Goal: Transaction & Acquisition: Obtain resource

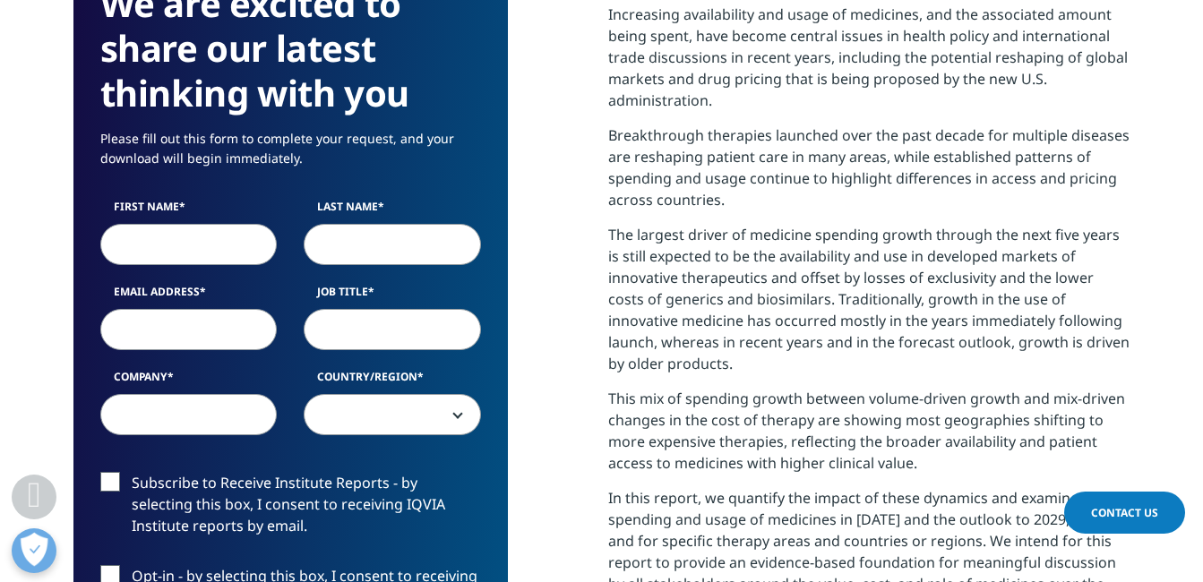
scroll to position [806, 0]
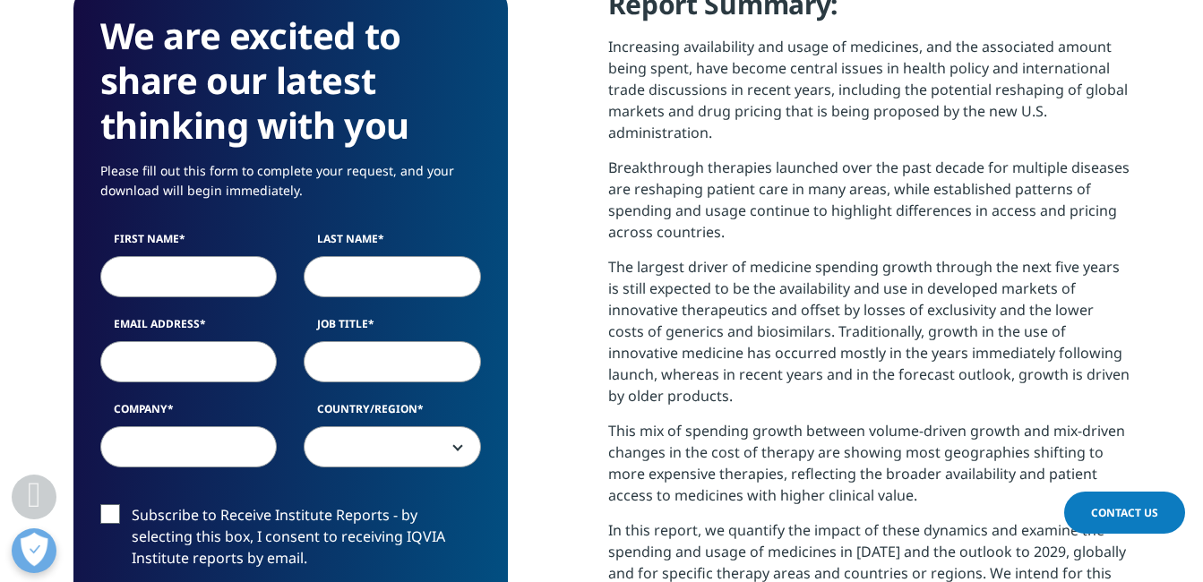
click at [231, 281] on input "First Name" at bounding box center [188, 276] width 177 height 41
type input "[PERSON_NAME]"
click at [346, 281] on input "Last Name" at bounding box center [392, 276] width 177 height 41
type input "[PERSON_NAME]"
type input "[EMAIL_ADDRESS][DOMAIN_NAME]"
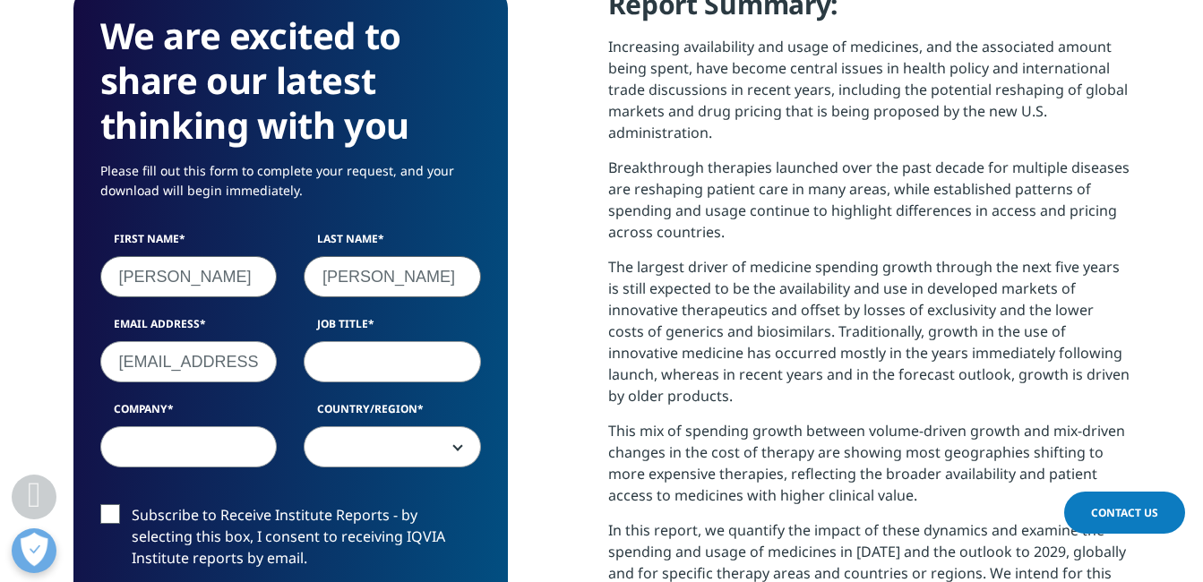
select select "[GEOGRAPHIC_DATA]"
click at [341, 366] on input "Job Title" at bounding box center [392, 361] width 177 height 41
type input "staff"
click at [237, 472] on div "First Name [PERSON_NAME] Last Name [PERSON_NAME] Email Address [EMAIL_ADDRESS][…" at bounding box center [291, 358] width 408 height 255
click at [228, 454] on input "Company" at bounding box center [188, 446] width 177 height 41
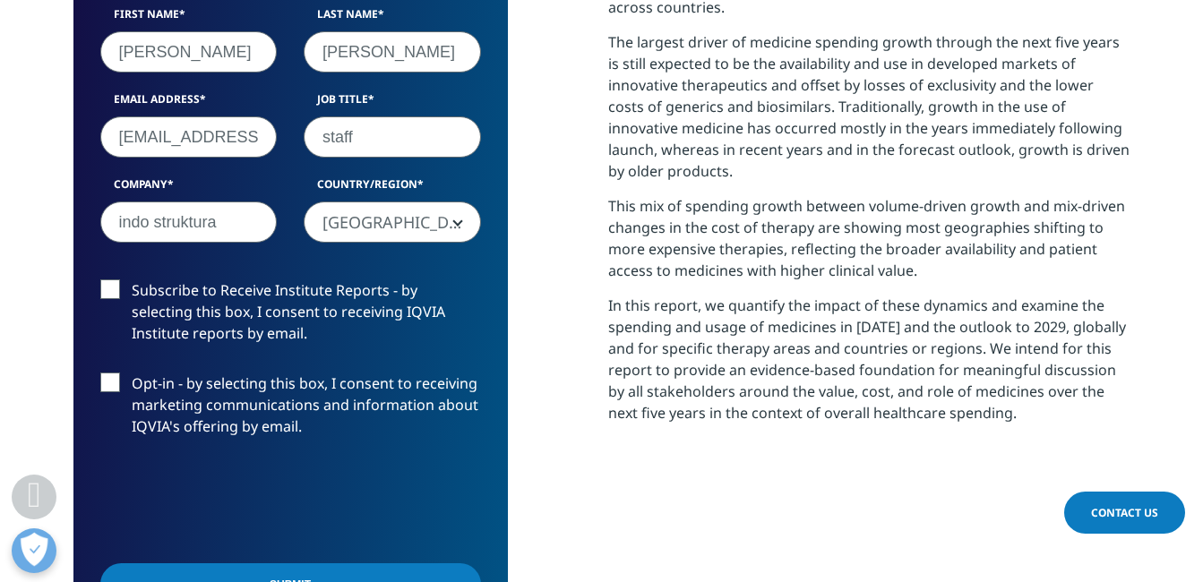
scroll to position [1075, 0]
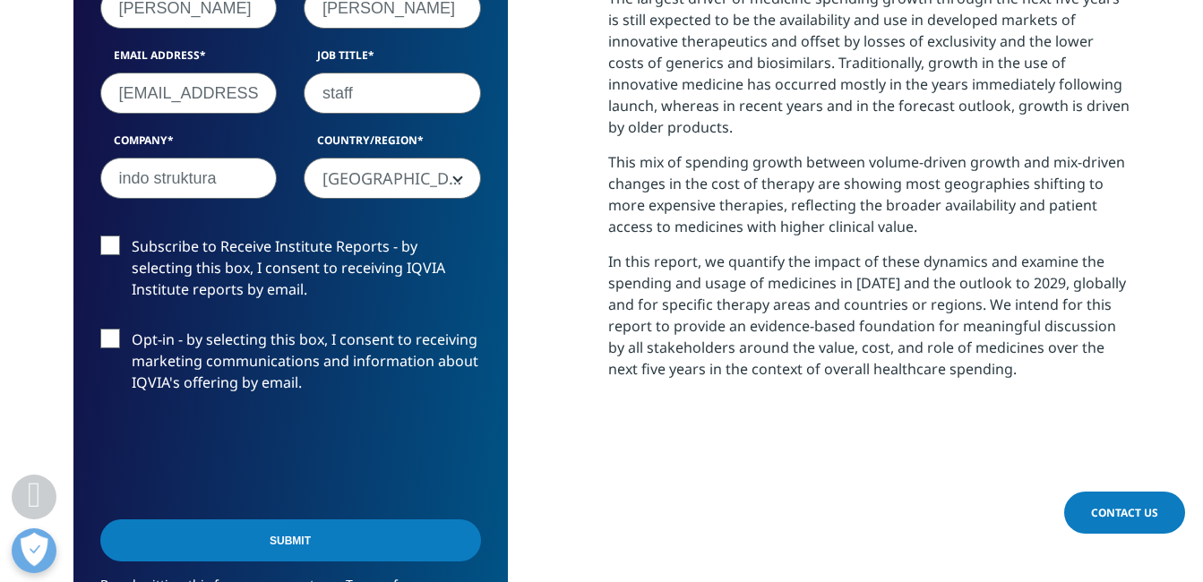
type input "indo struktura"
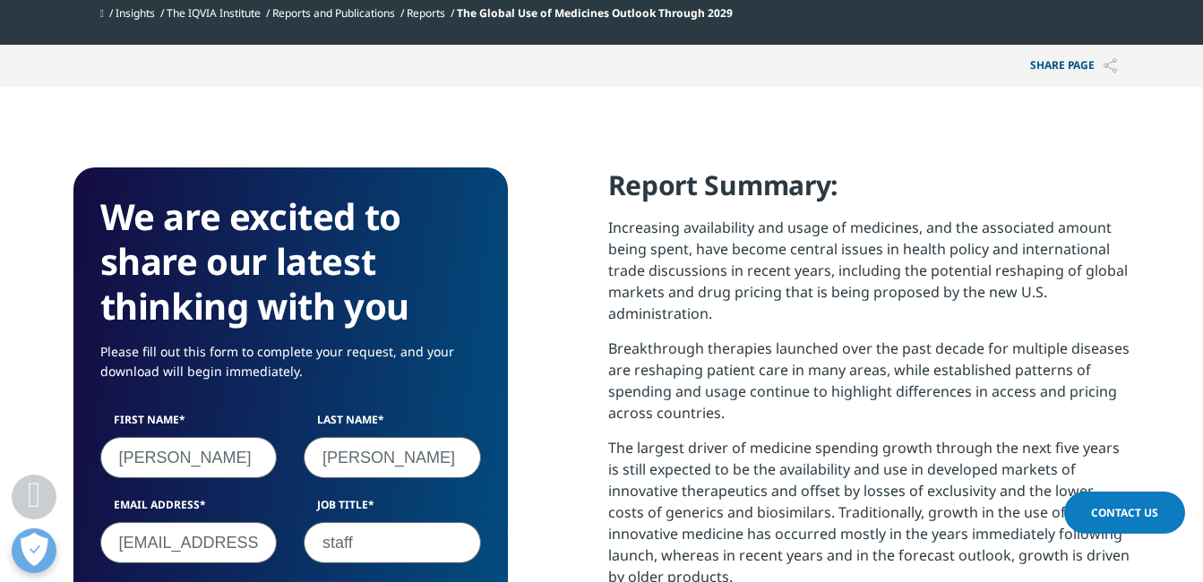
scroll to position [1164, 0]
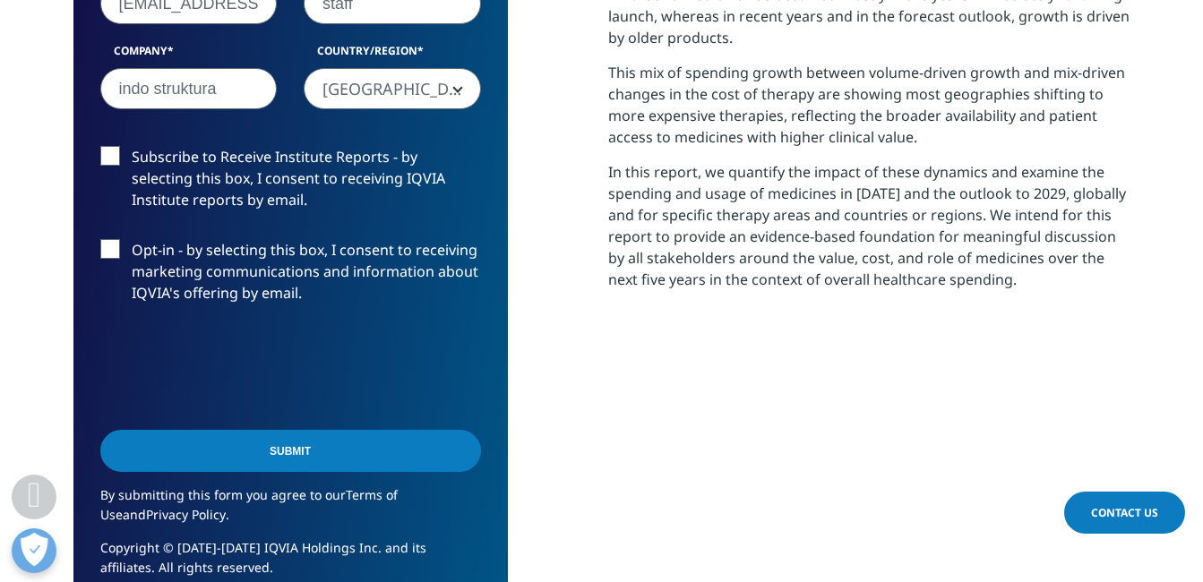
click at [237, 468] on input "Submit" at bounding box center [290, 451] width 381 height 42
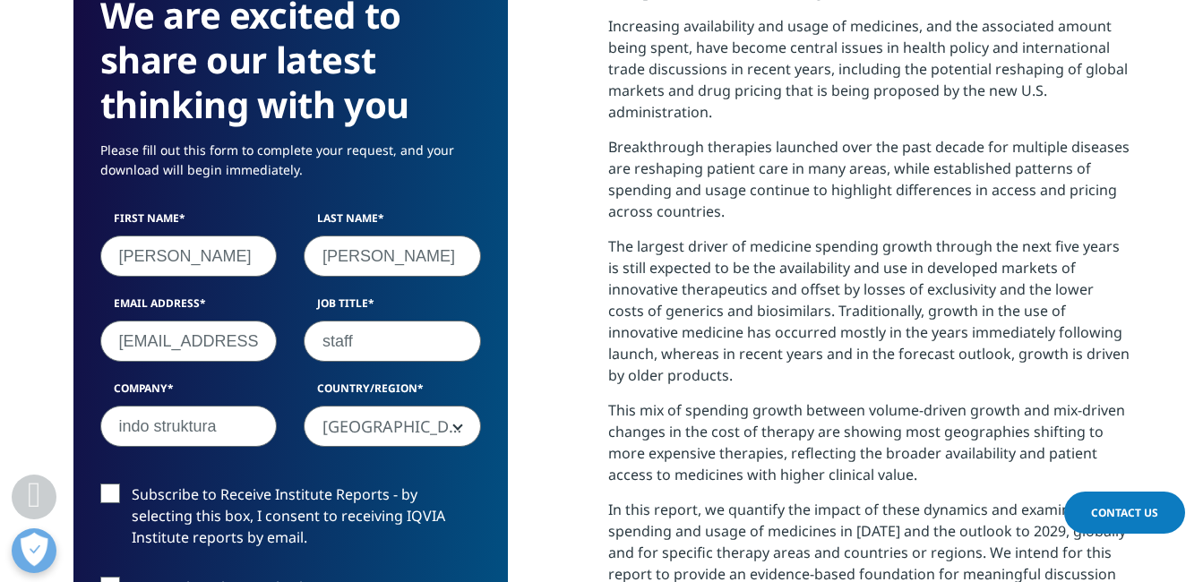
scroll to position [820, 0]
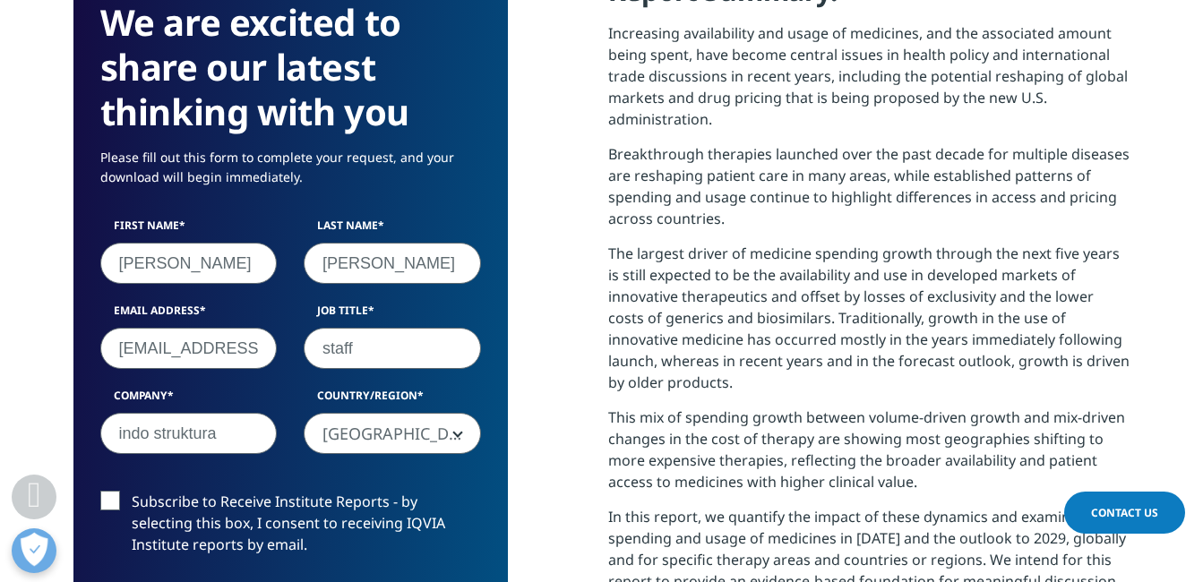
click at [201, 421] on input "indo struktura" at bounding box center [188, 433] width 177 height 41
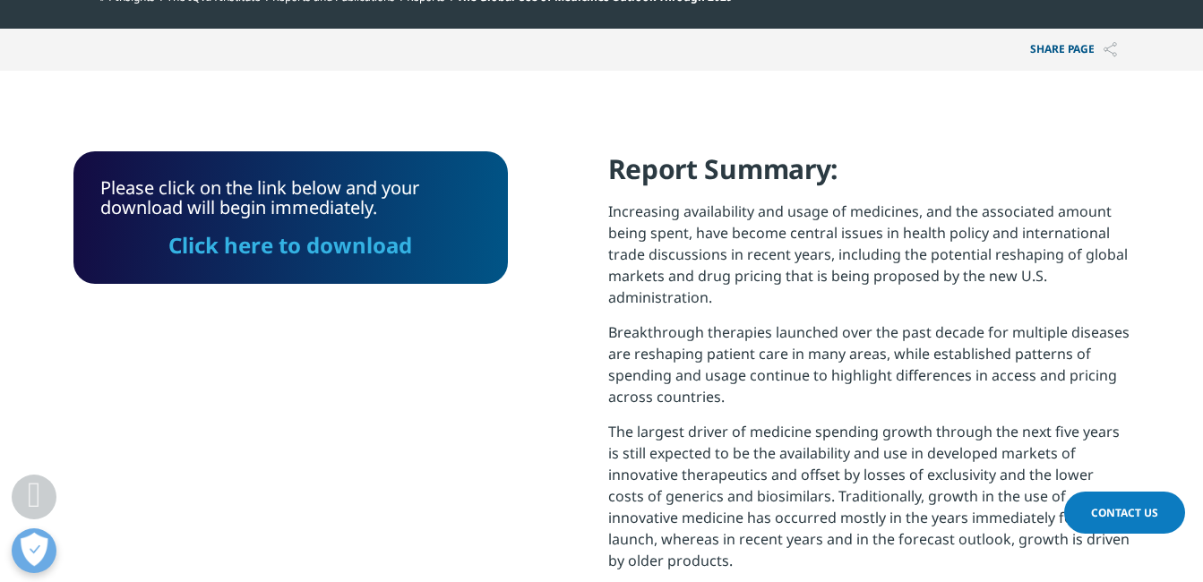
scroll to position [640, 0]
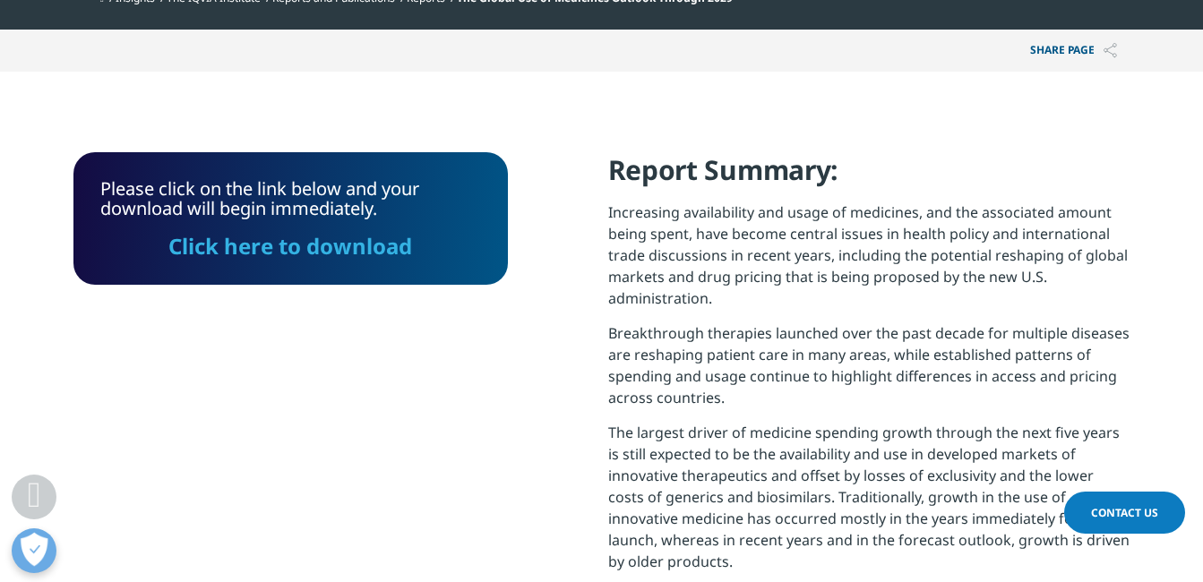
click at [332, 245] on link "Click here to download" at bounding box center [290, 246] width 244 height 30
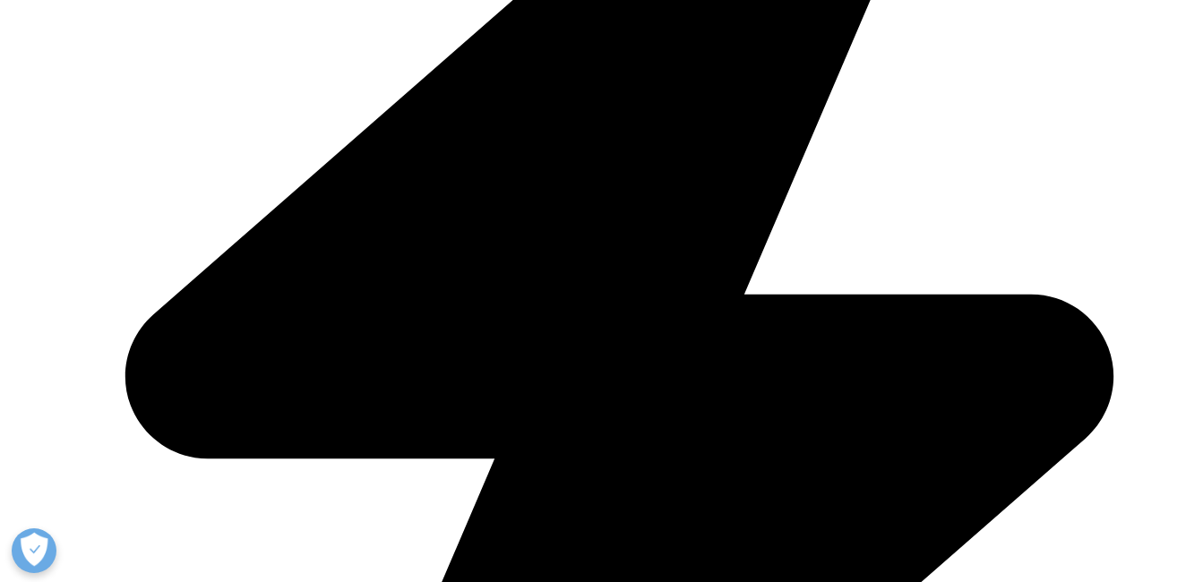
scroll to position [806, 0]
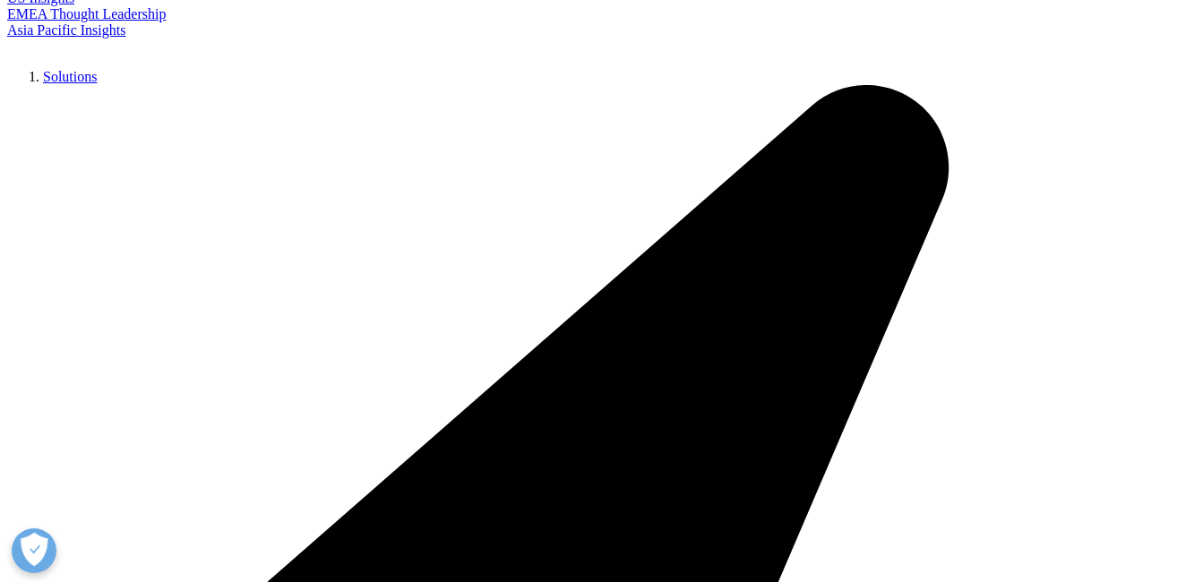
scroll to position [358, 0]
